Goal: Task Accomplishment & Management: Use online tool/utility

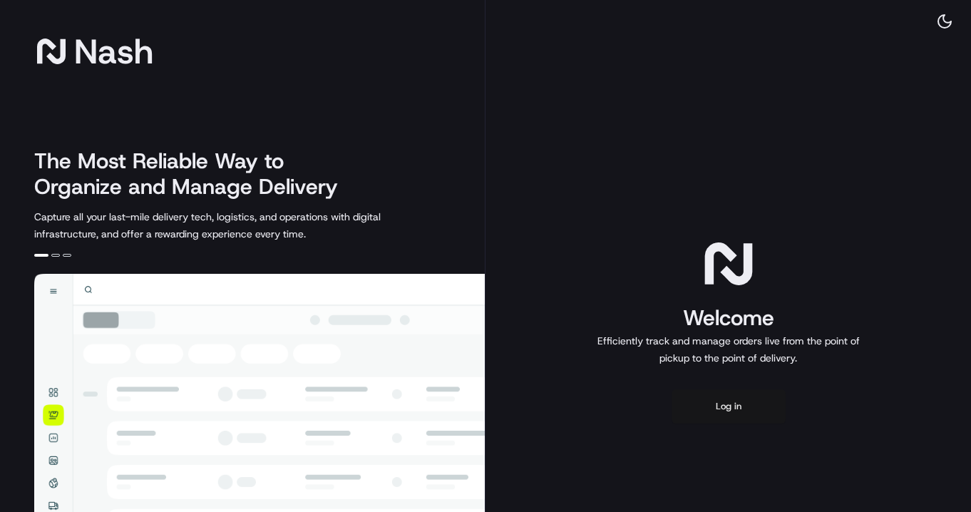
click at [760, 416] on button "Log in" at bounding box center [729, 406] width 114 height 34
click at [742, 407] on button "Log in" at bounding box center [729, 406] width 114 height 34
